Goal: Task Accomplishment & Management: Manage account settings

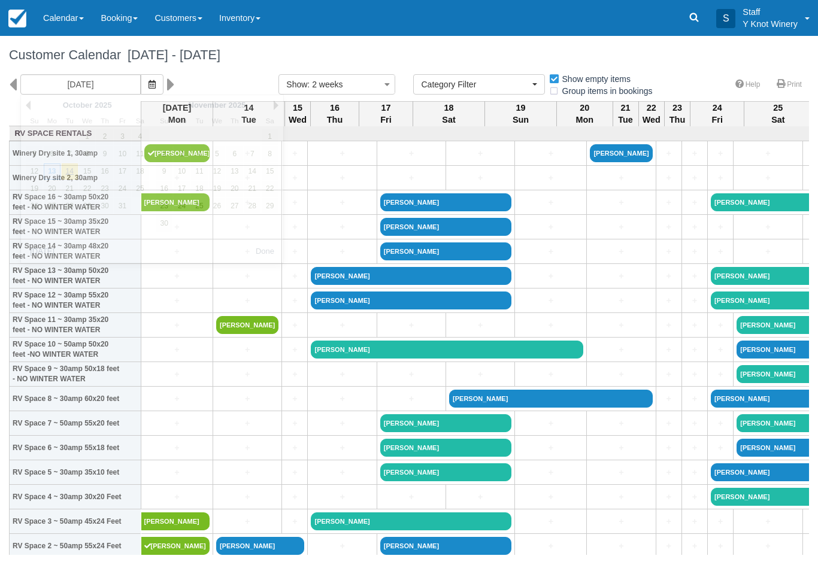
select select
click at [148, 83] on icon "button" at bounding box center [151, 84] width 7 height 8
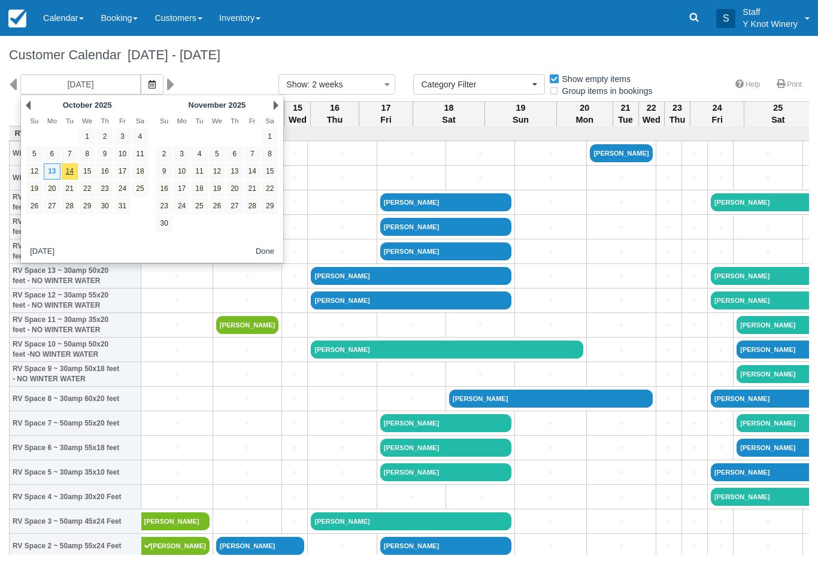
click at [50, 172] on link "13" at bounding box center [52, 171] width 16 height 16
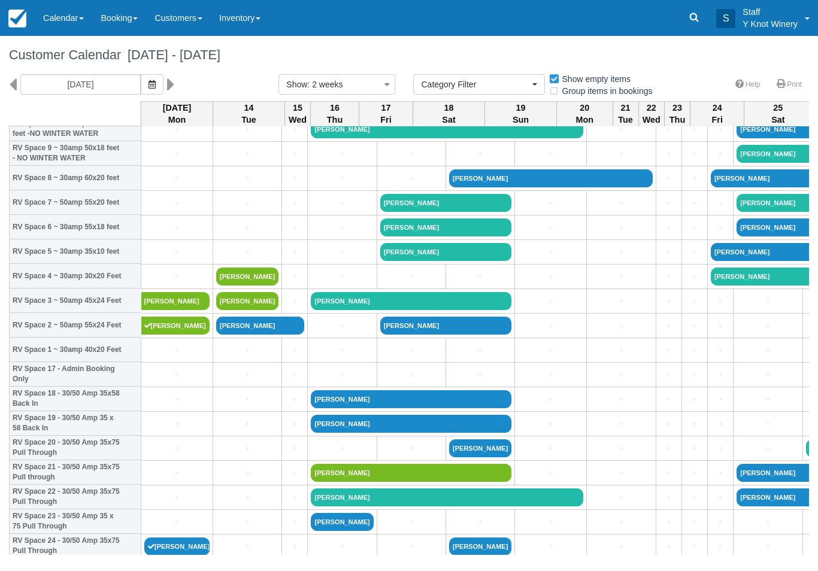
scroll to position [221, 0]
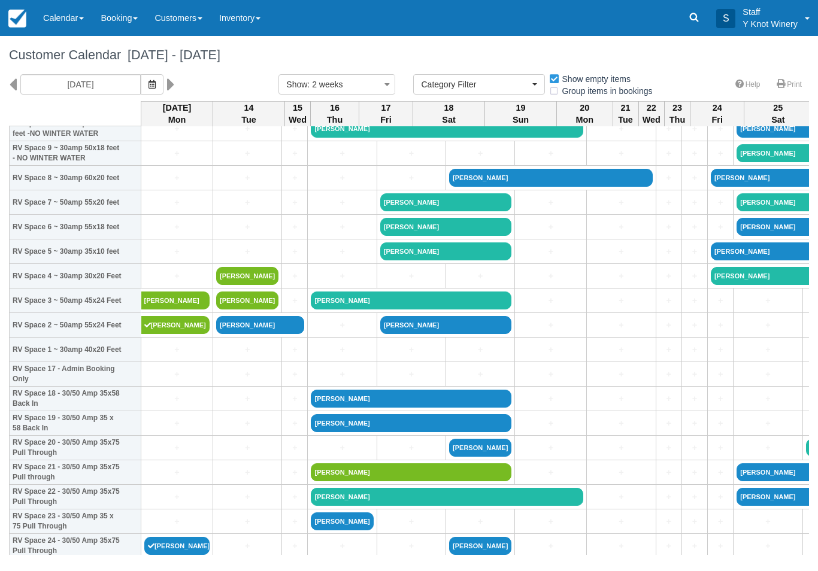
click at [148, 82] on icon "button" at bounding box center [151, 84] width 7 height 8
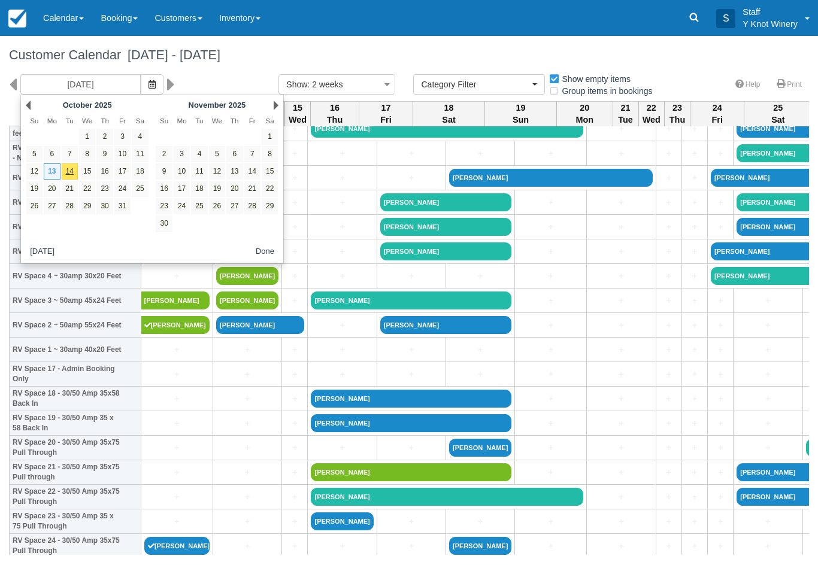
click at [142, 172] on link "18" at bounding box center [140, 171] width 16 height 16
type input "10/18/25"
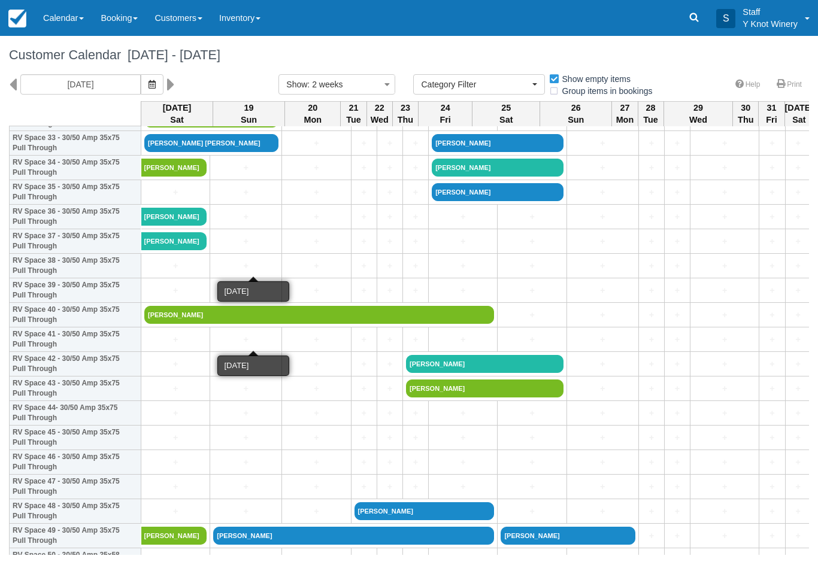
scroll to position [844, 0]
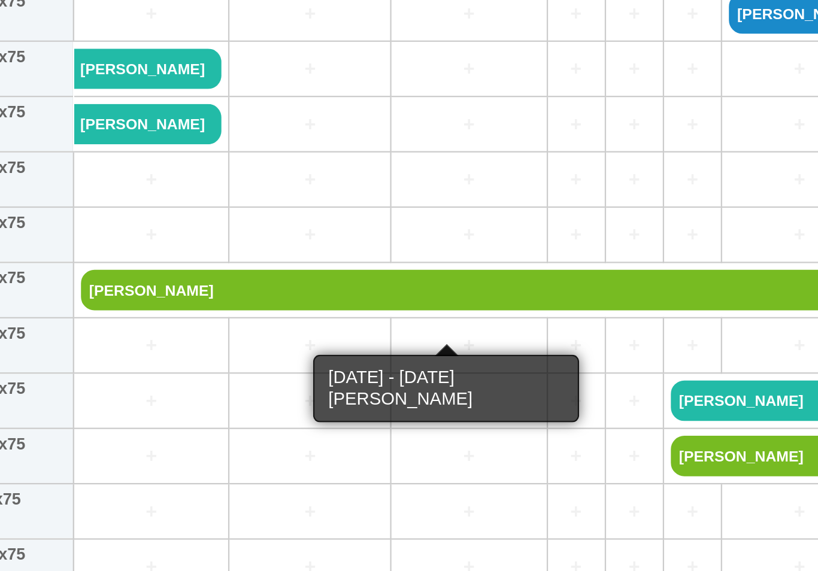
click at [144, 307] on link "[PERSON_NAME]" at bounding box center [319, 316] width 350 height 18
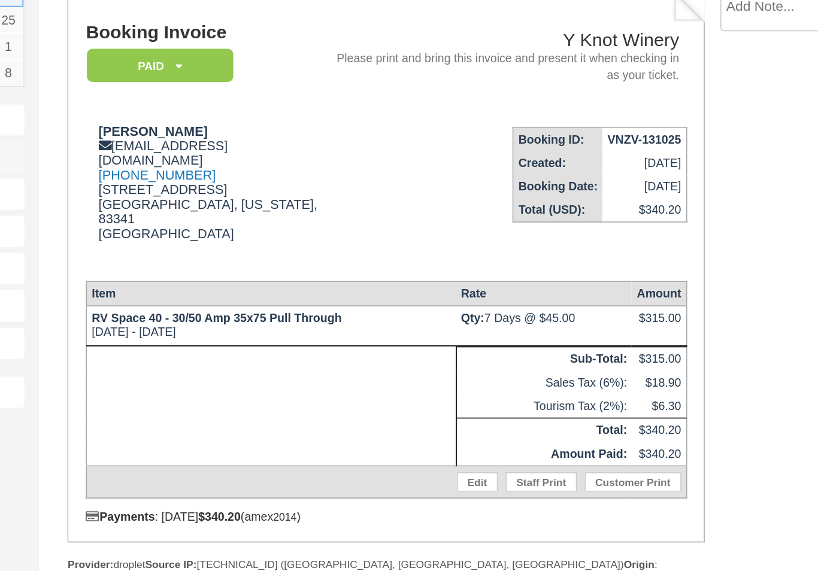
scroll to position [119, 129]
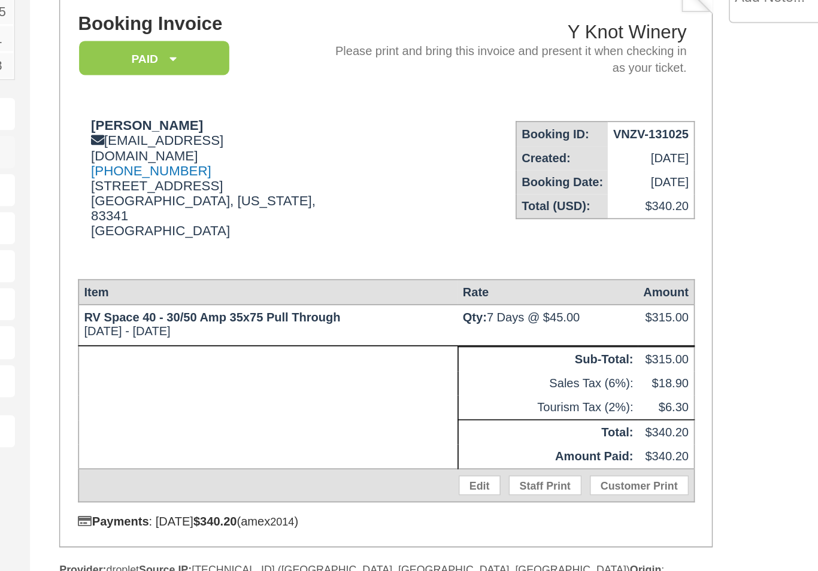
click at [406, 405] on link "Edit" at bounding box center [418, 411] width 25 height 12
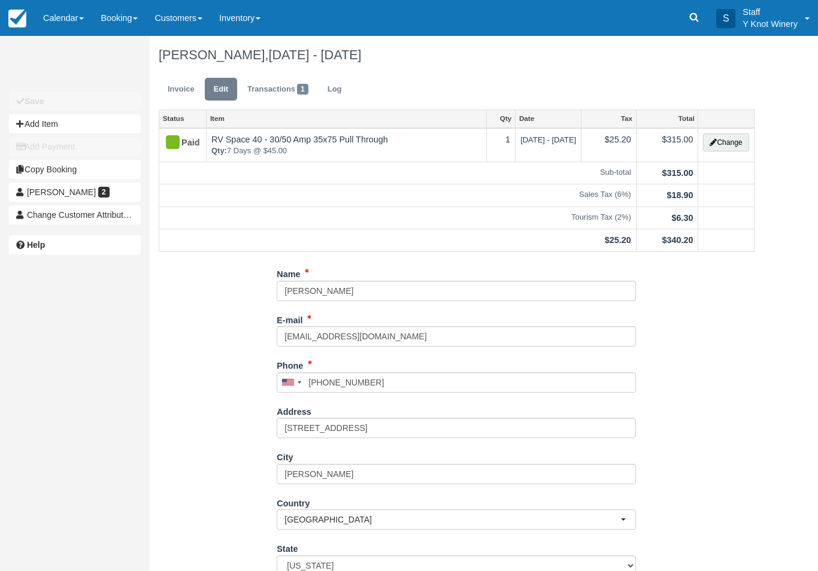
click at [716, 145] on button "Change" at bounding box center [726, 143] width 46 height 18
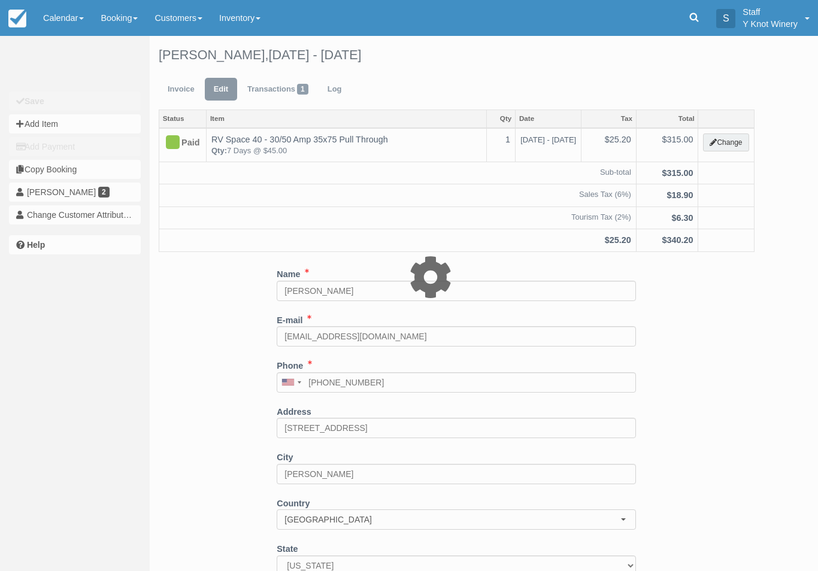
type input "315.00"
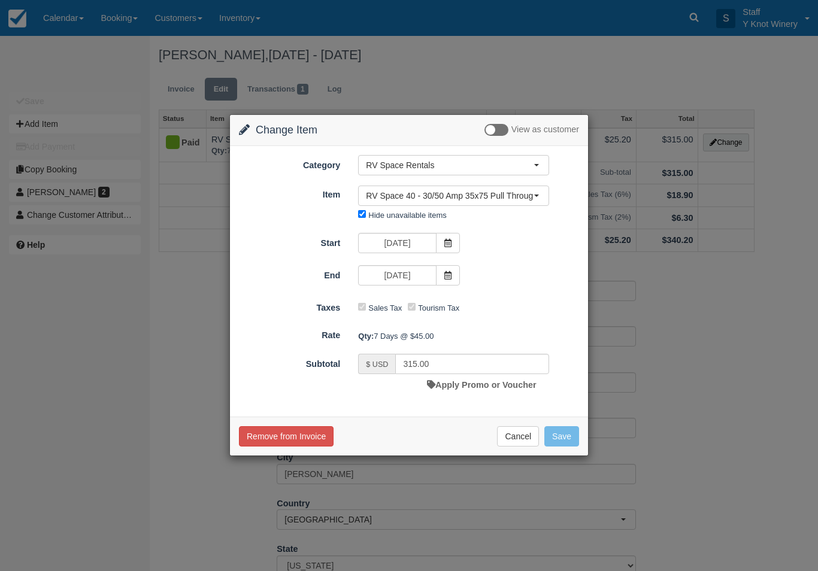
click at [519, 198] on span "RV Space 40 - 30/50 Amp 35x75 Pull Through" at bounding box center [450, 196] width 168 height 12
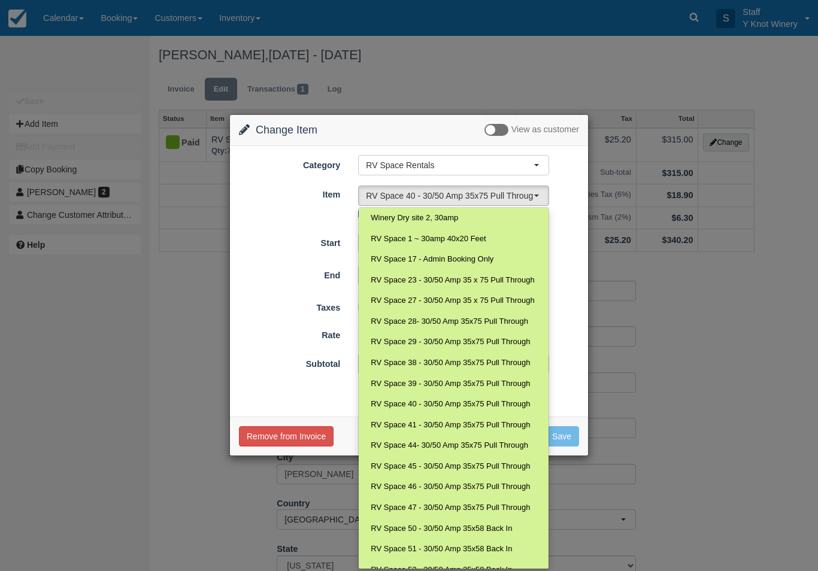
click at [628, 368] on div "Change Item Add Item View as customer Category RV Space Rentals RV Space Rental…" at bounding box center [409, 285] width 818 height 571
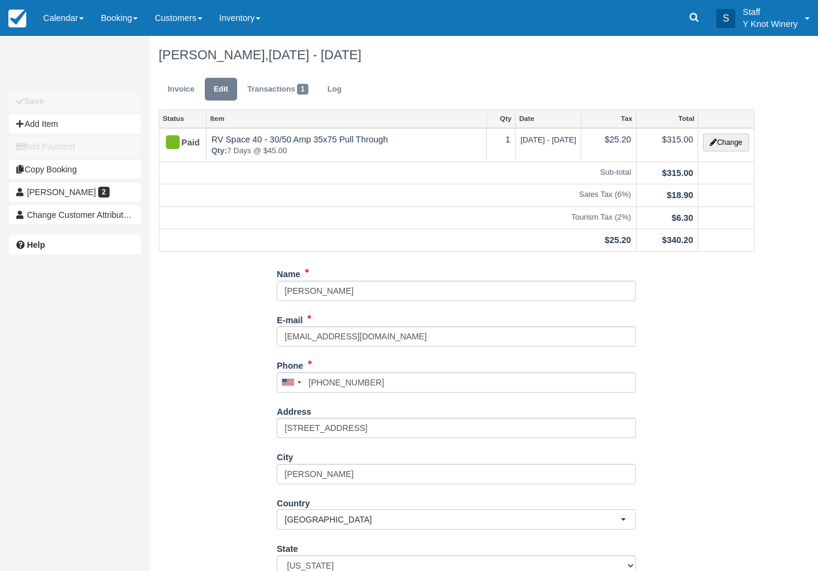
click at [725, 141] on button "Change" at bounding box center [726, 143] width 46 height 18
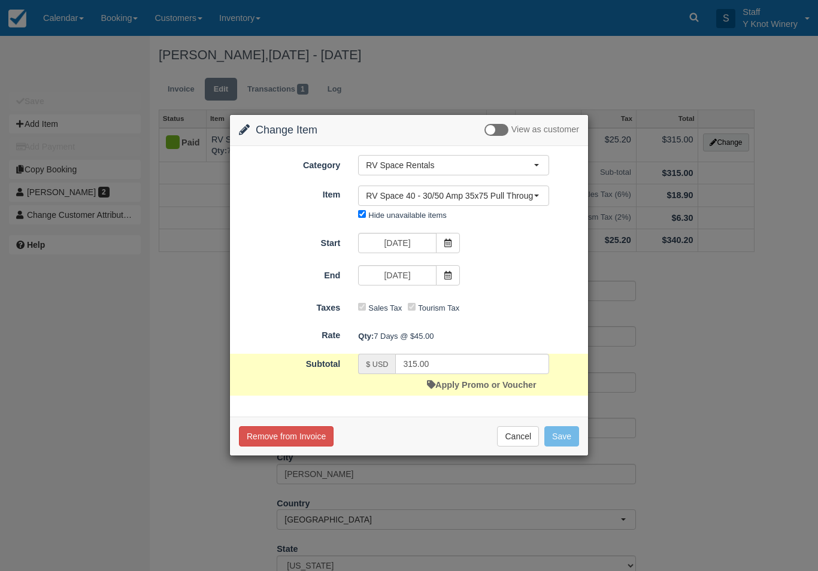
click at [445, 238] on span at bounding box center [448, 243] width 24 height 20
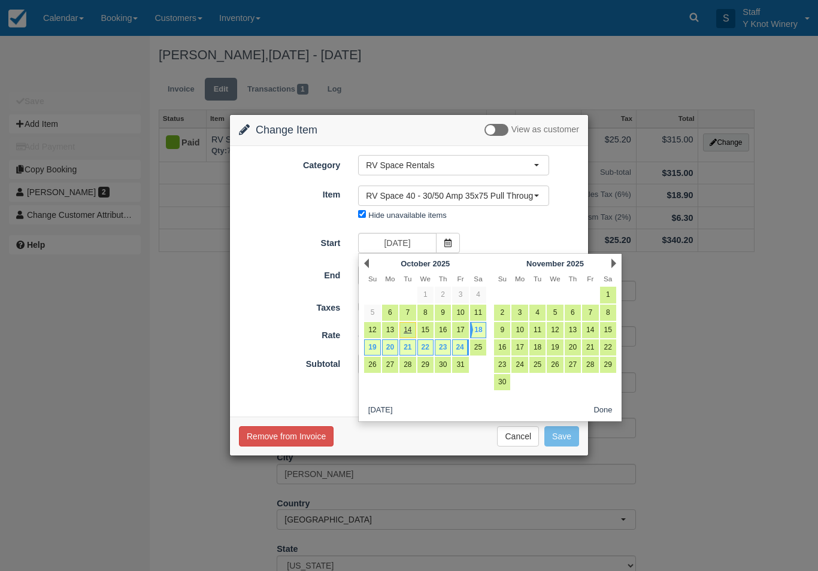
click at [369, 343] on link "19" at bounding box center [372, 347] width 16 height 16
type input "10/19/25"
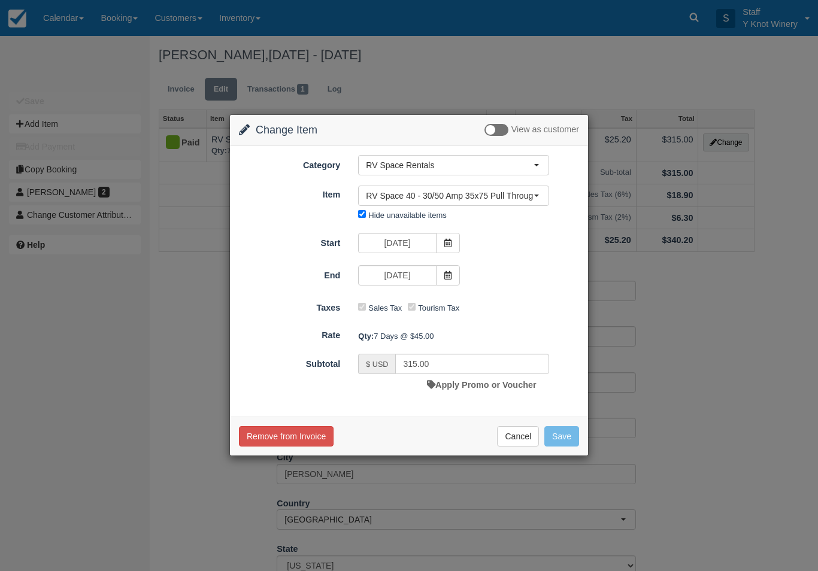
type input "270.00"
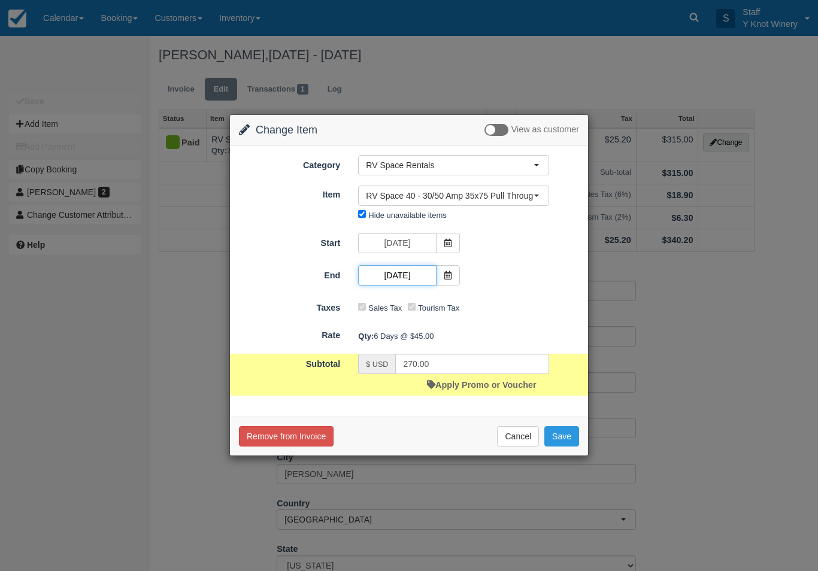
click at [435, 268] on input "10/24/25" at bounding box center [397, 275] width 78 height 20
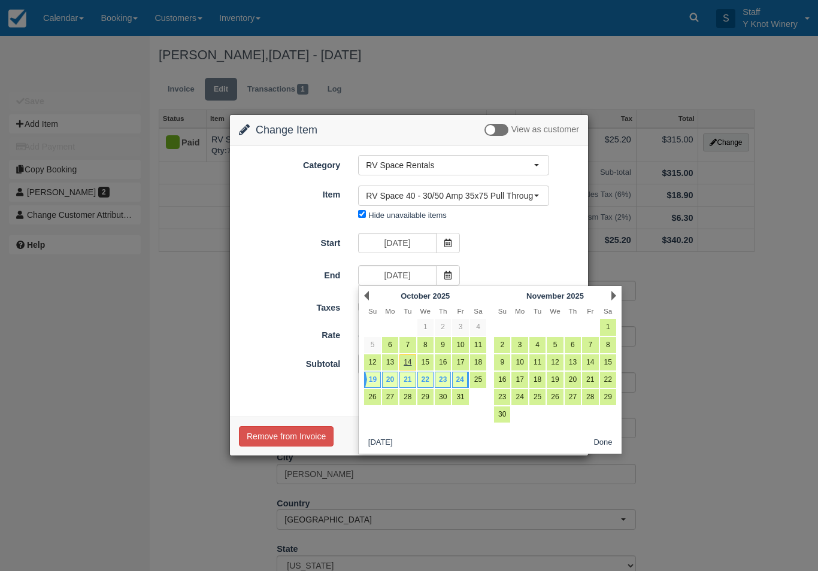
click at [459, 375] on link "24" at bounding box center [460, 380] width 16 height 16
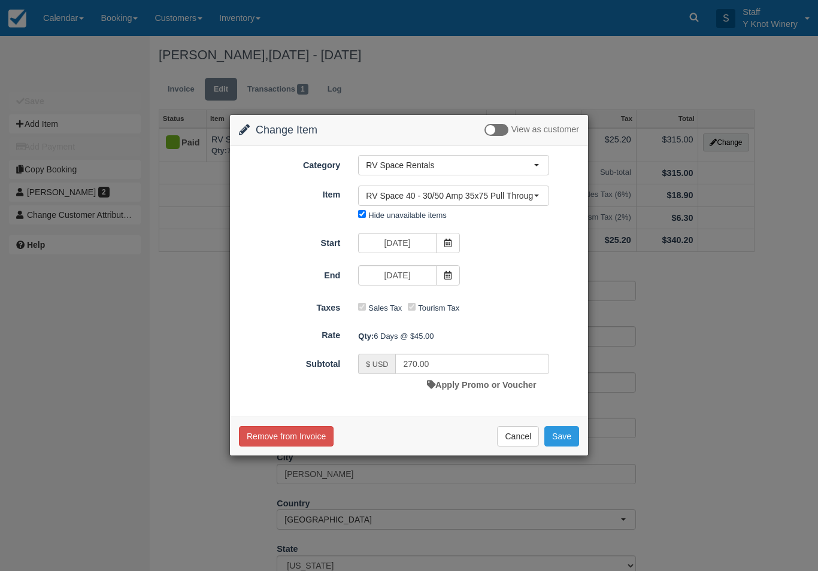
click at [527, 192] on span "RV Space 40 - 30/50 Amp 35x75 Pull Through" at bounding box center [450, 196] width 168 height 12
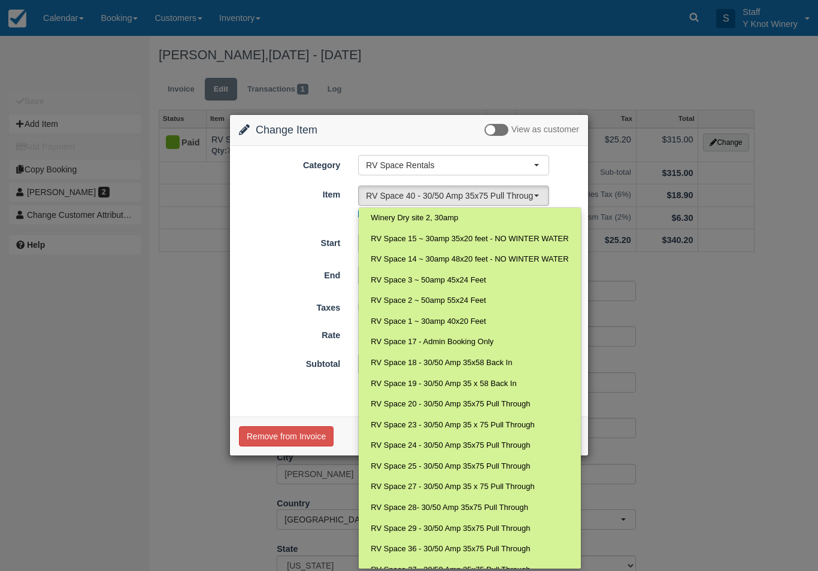
scroll to position [237, 0]
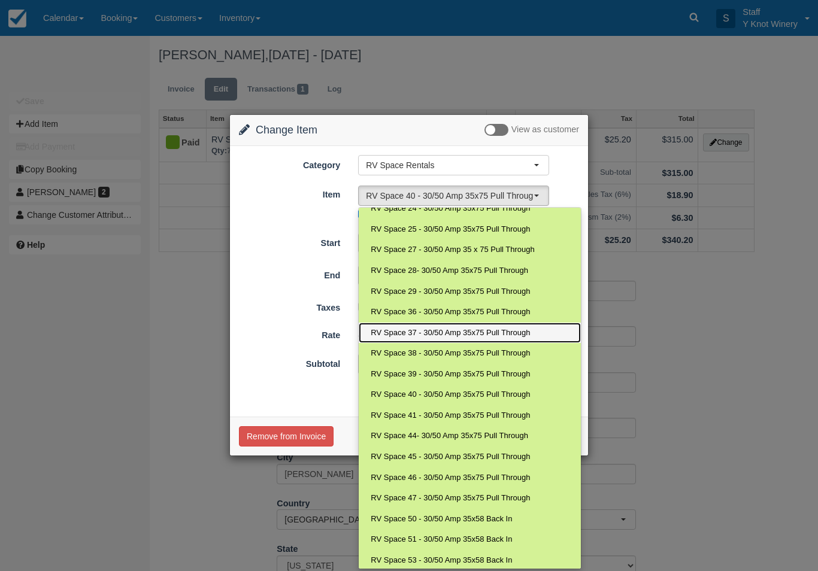
click at [433, 323] on link "RV Space 37 - 30/50 Amp 35x75 Pull Through" at bounding box center [470, 333] width 222 height 21
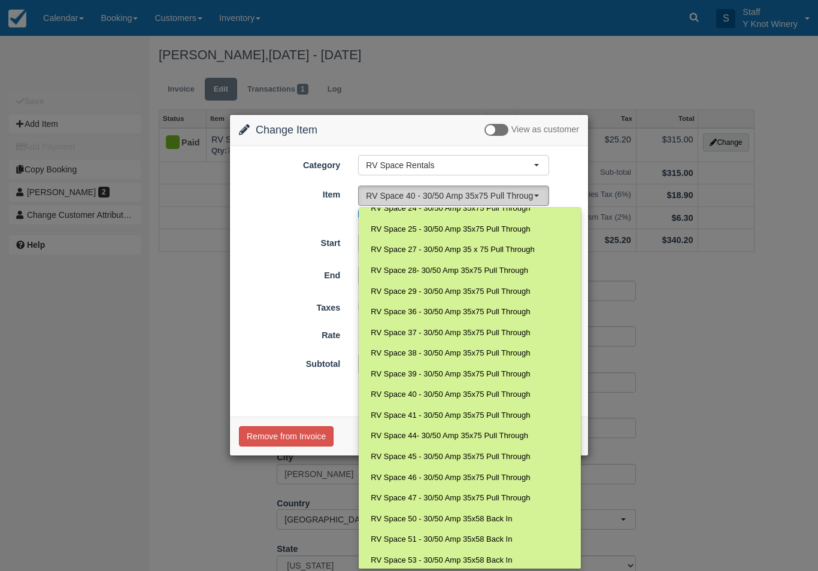
select select "89"
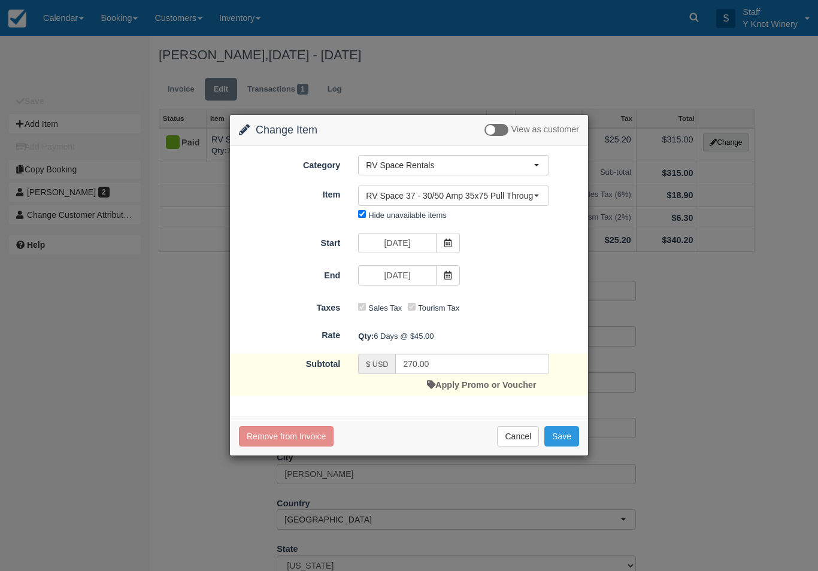
click at [569, 434] on button "Save" at bounding box center [561, 436] width 35 height 20
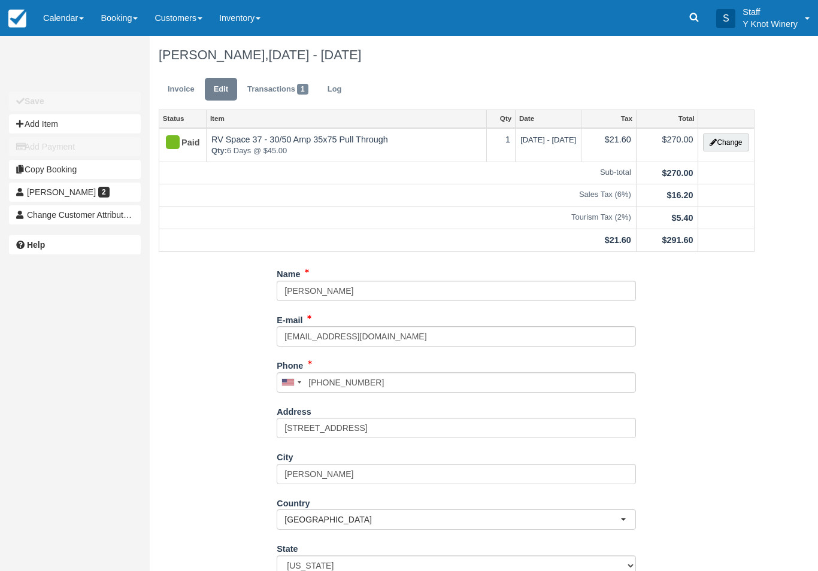
click at [61, 25] on link "Calendar" at bounding box center [63, 18] width 57 height 36
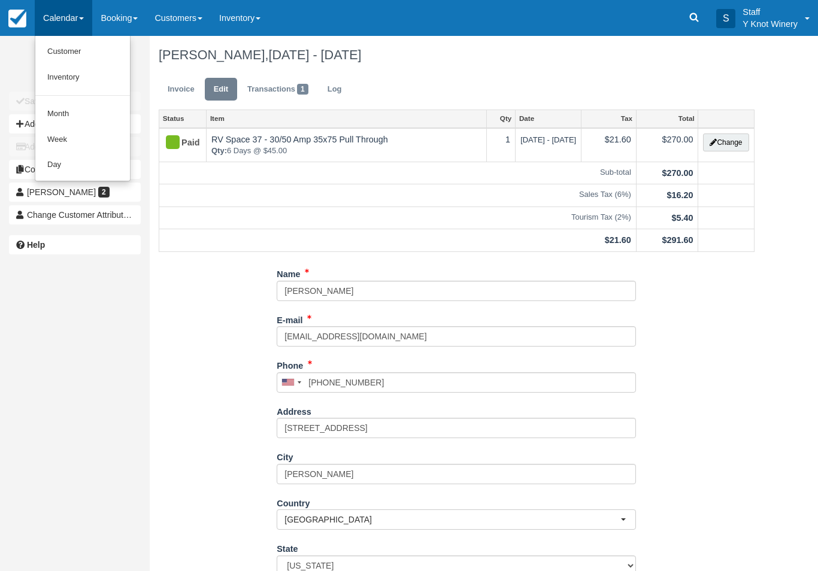
click at [69, 53] on link "Customer" at bounding box center [82, 52] width 95 height 26
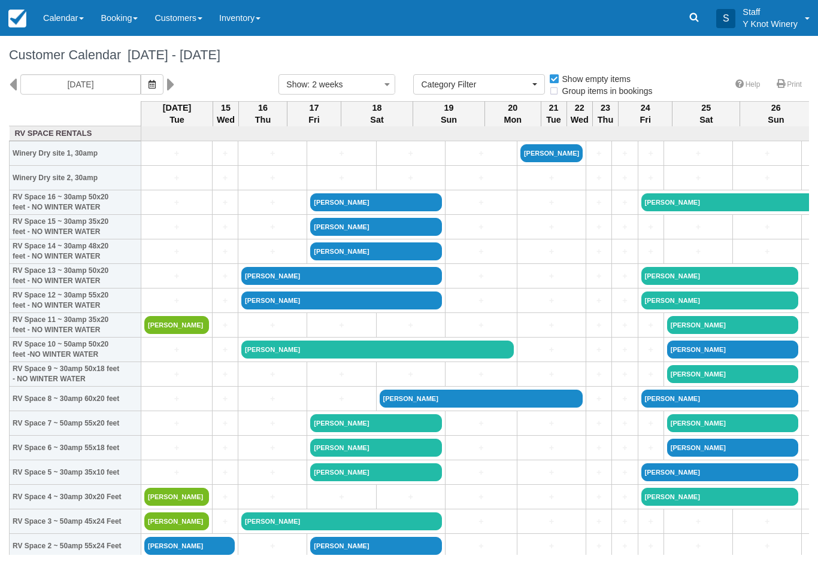
select select
